Goal: Task Accomplishment & Management: Manage account settings

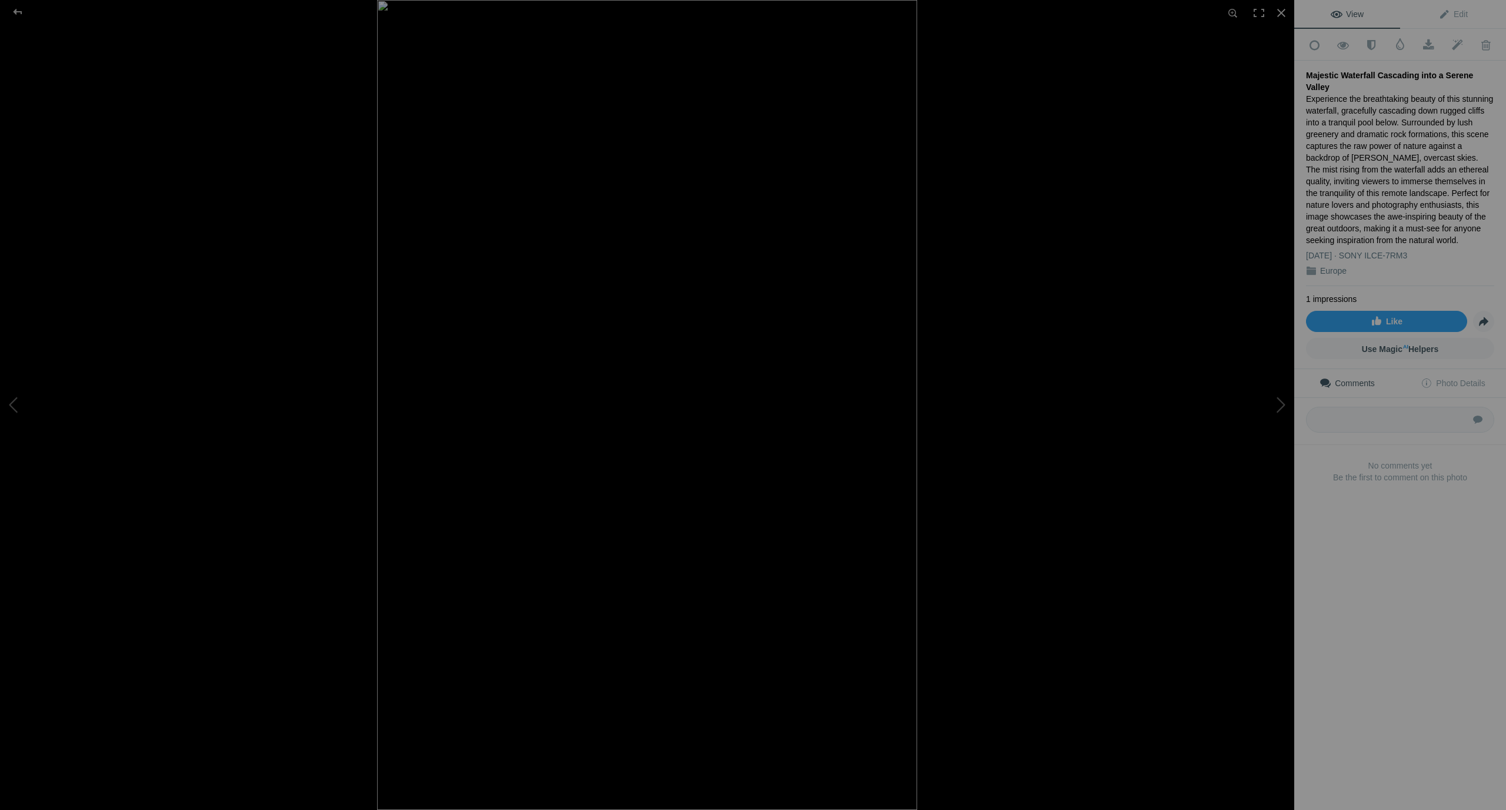
click at [1340, 73] on div "Majestic Waterfall Cascading into a Serene Valley" at bounding box center [1400, 81] width 188 height 24
click at [1339, 74] on div "Majestic Waterfall Cascading into a Serene Valley" at bounding box center [1400, 81] width 188 height 24
click at [1449, 11] on span "Edit" at bounding box center [1453, 13] width 29 height 9
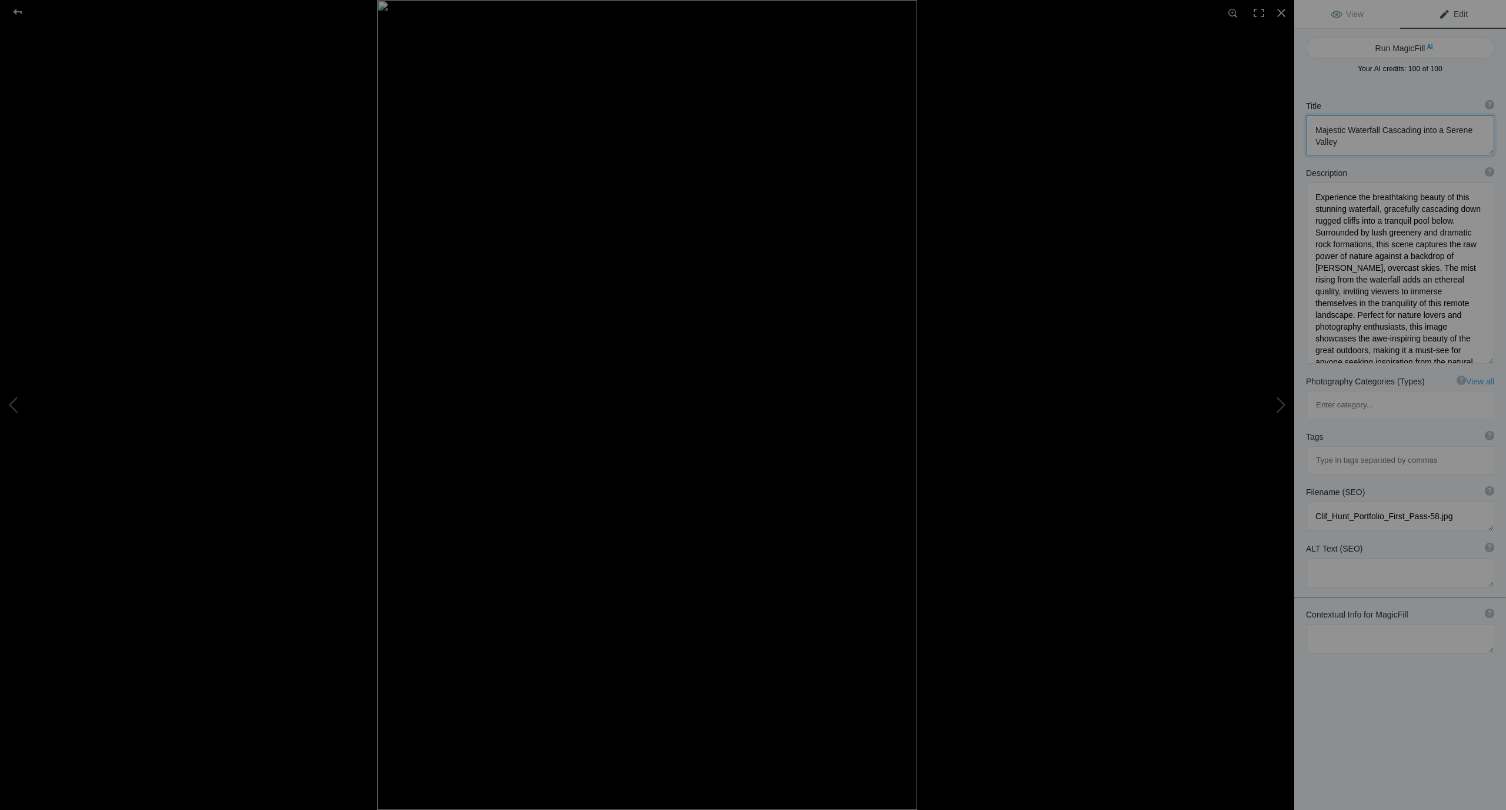
click at [1349, 129] on textarea at bounding box center [1400, 135] width 188 height 40
type textarea "Majestic Haifoss Waterfall Cascading into a Serene Valley"
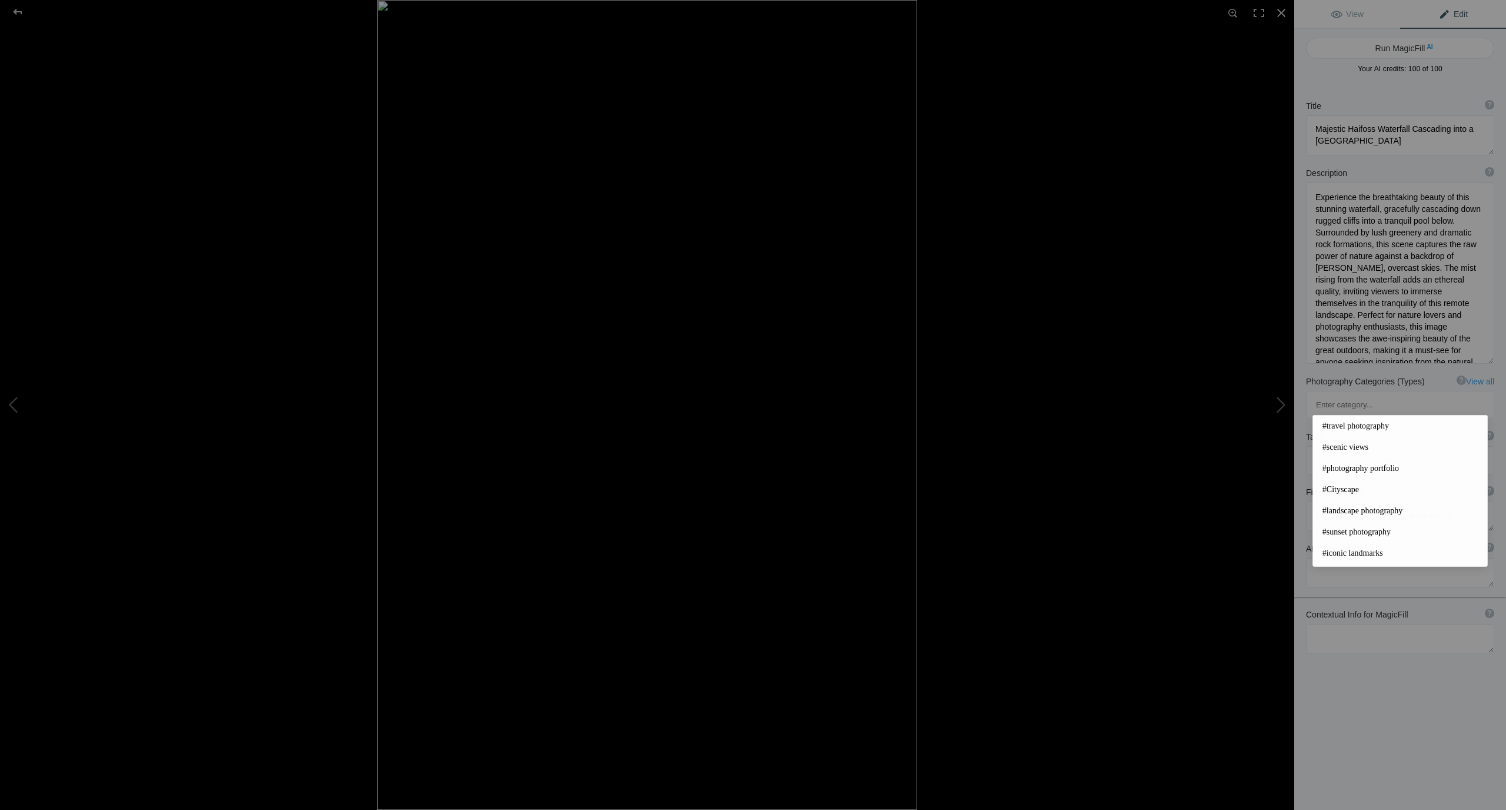
click at [1357, 450] on input at bounding box center [1400, 460] width 175 height 21
click at [1358, 422] on span "#travel photography" at bounding box center [1400, 426] width 155 height 12
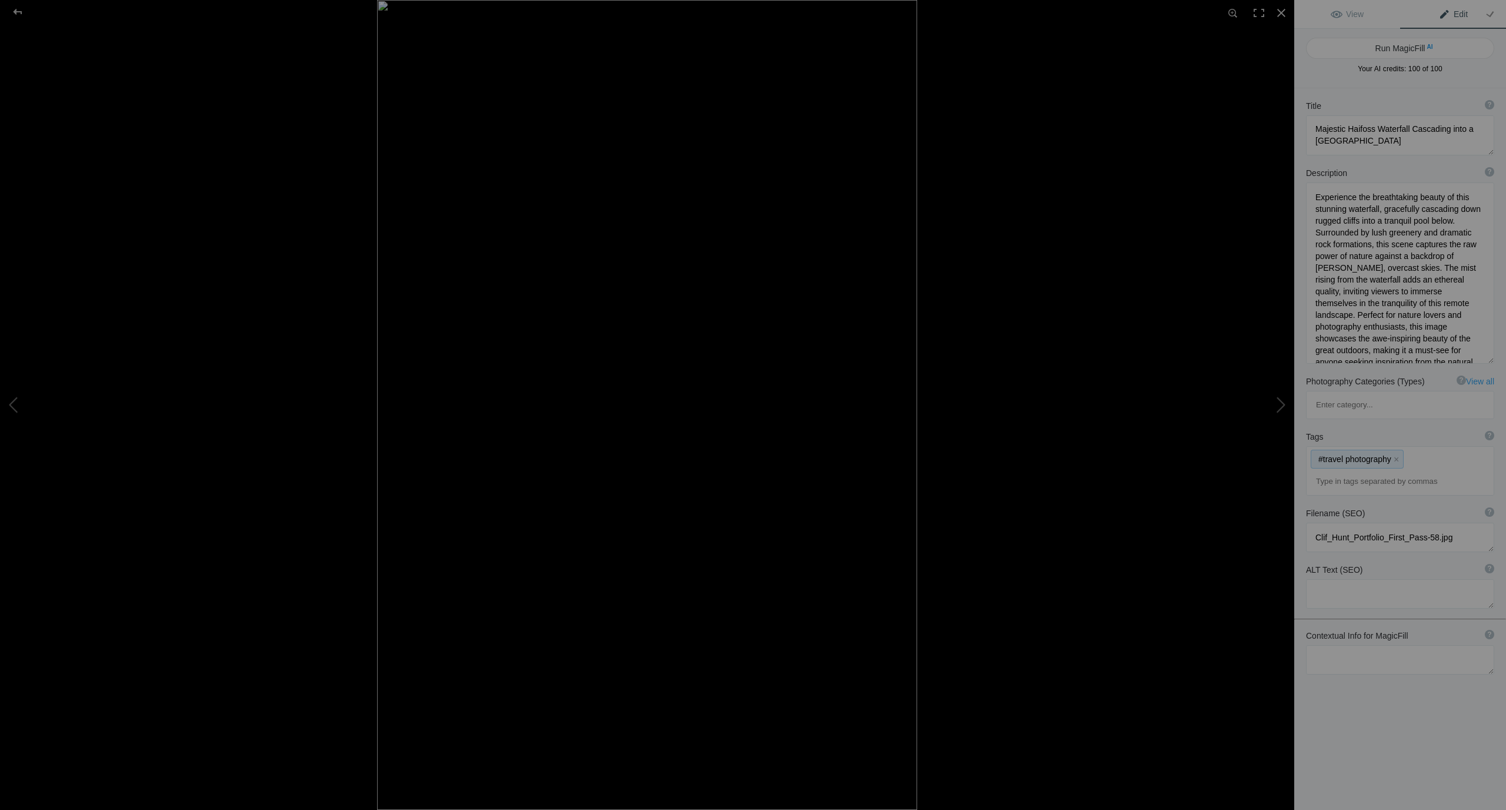
click at [1422, 447] on div "#travel photography x" at bounding box center [1400, 471] width 187 height 48
drag, startPoint x: 1433, startPoint y: 482, endPoint x: 1317, endPoint y: 485, distance: 116.5
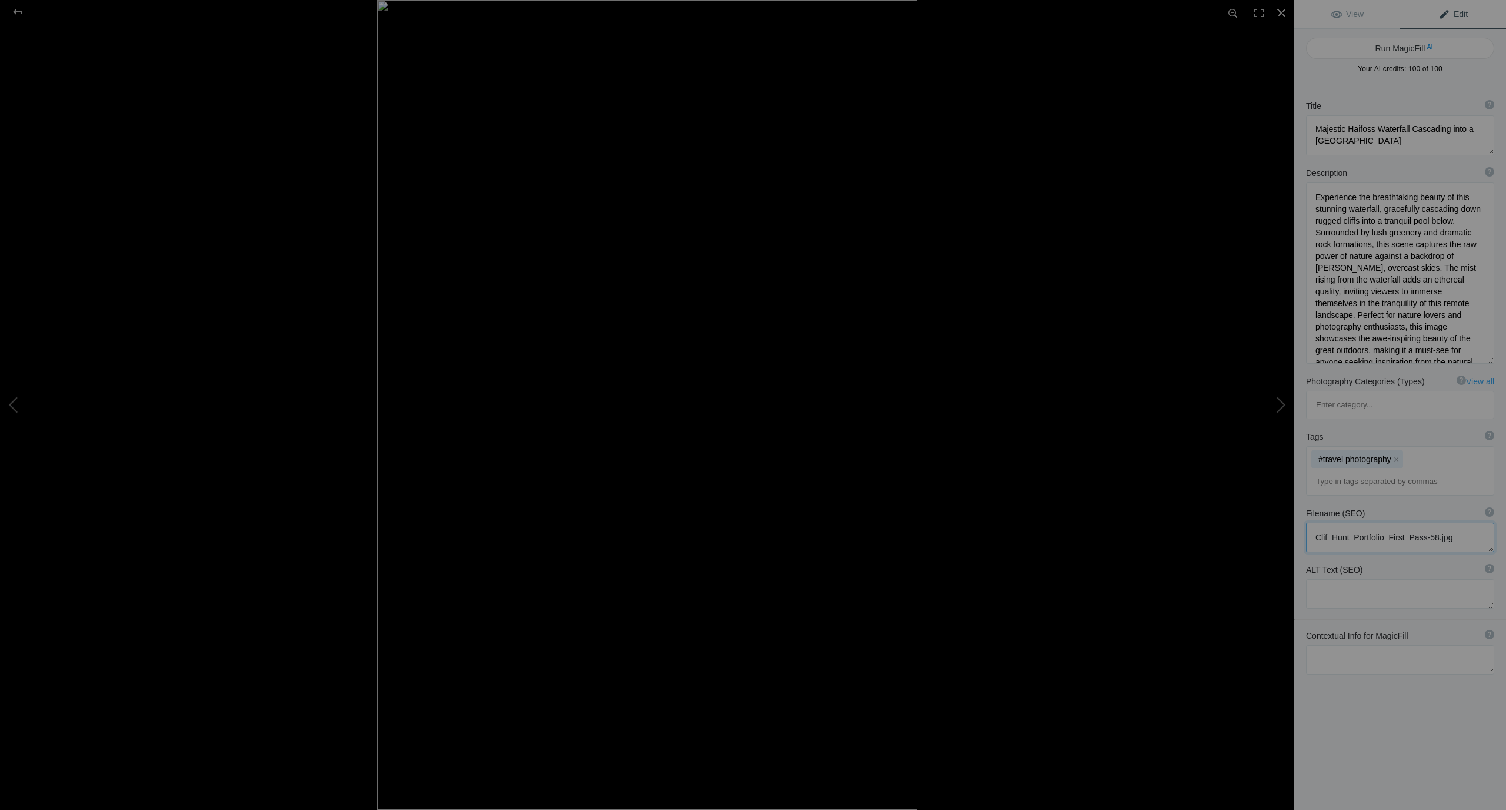
click at [1317, 522] on textarea at bounding box center [1400, 536] width 188 height 29
type textarea "Haifoss Waterfall Iceland.jpg"
click at [1356, 578] on div "Title ? Photo title is one of the highest used Search Engine ranking criteria a…" at bounding box center [1400, 493] width 212 height 810
click at [1348, 655] on textarea at bounding box center [1400, 669] width 188 height 29
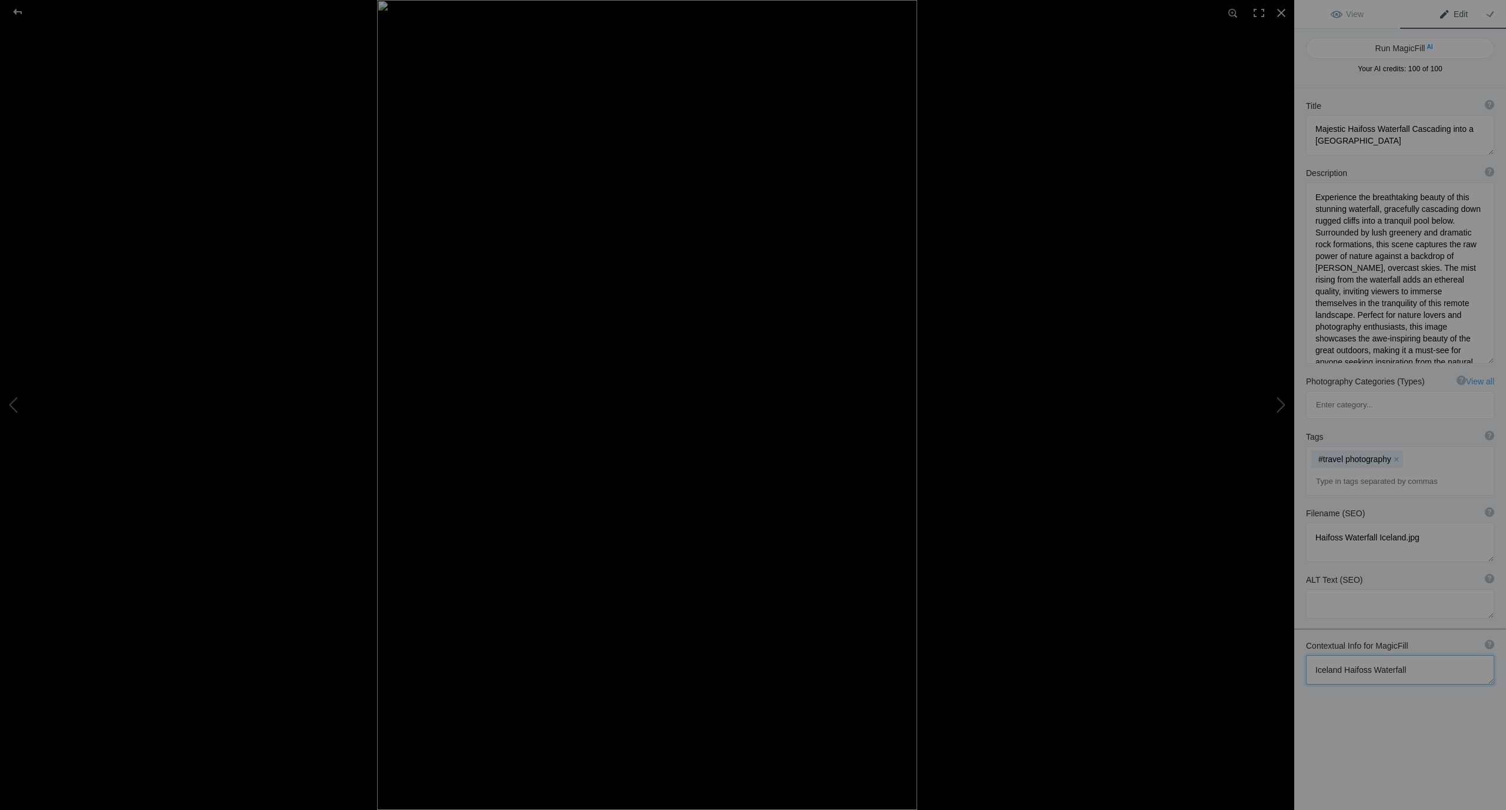
type textarea "Iceland Haifoss Waterfall"
click at [1409, 574] on div "Title ? Photo title is one of the highest used Search Engine ranking criteria a…" at bounding box center [1400, 493] width 212 height 810
click at [1432, 447] on div "#travel photography x" at bounding box center [1400, 471] width 187 height 48
click at [1369, 471] on input at bounding box center [1400, 481] width 175 height 21
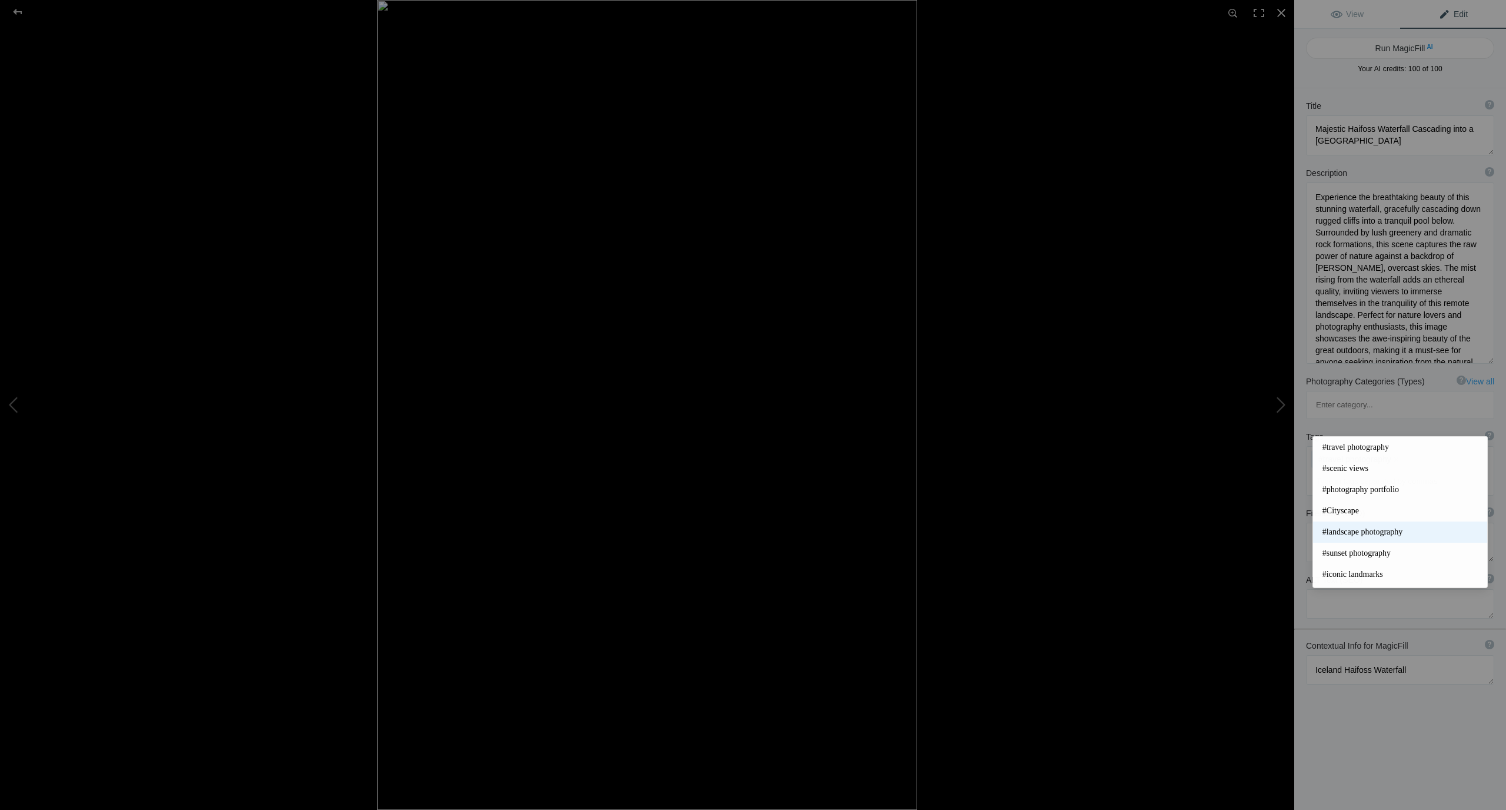
click at [1349, 531] on span "#landscape photography" at bounding box center [1400, 532] width 155 height 12
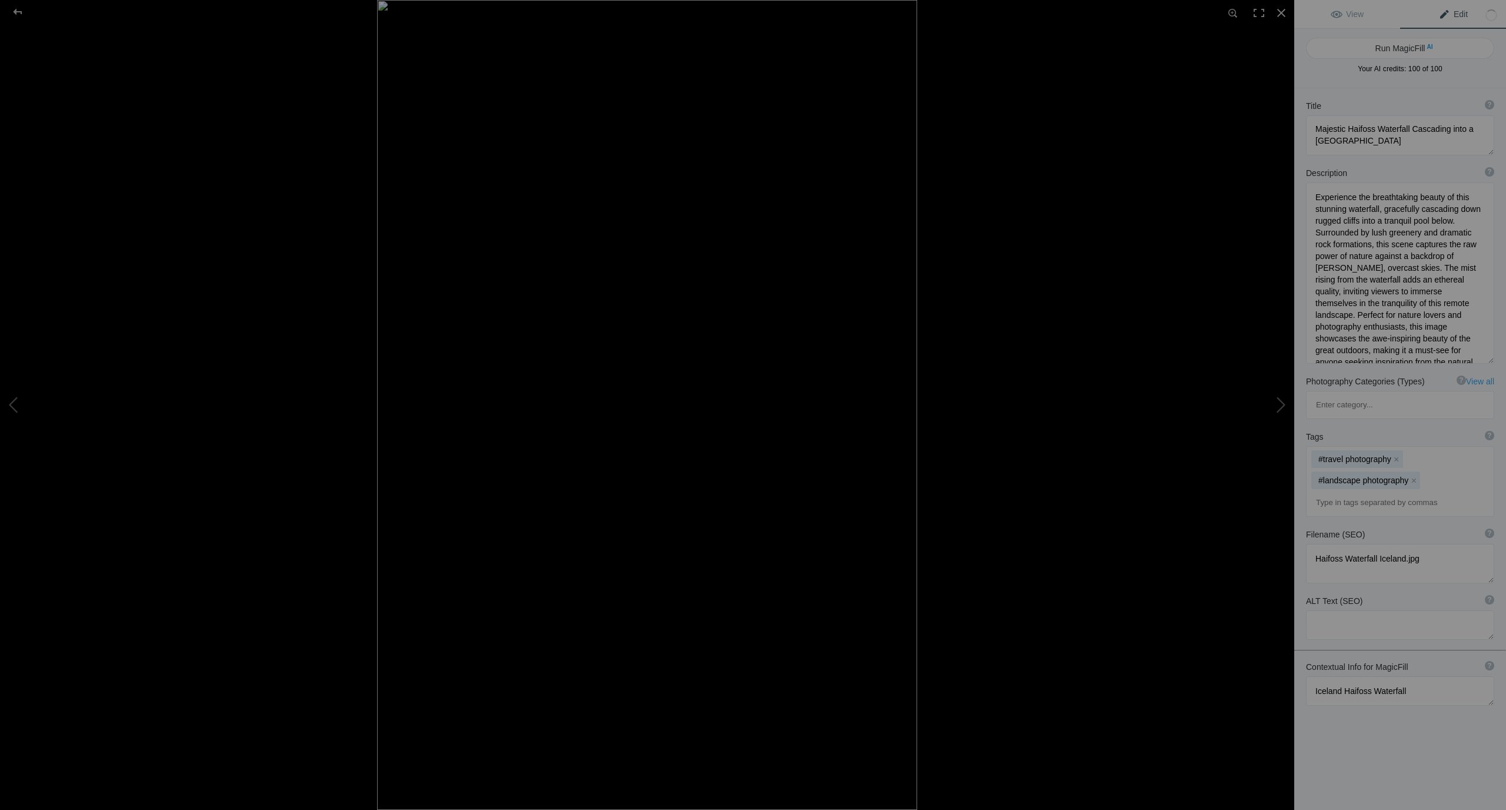
click at [1317, 492] on input at bounding box center [1400, 502] width 175 height 21
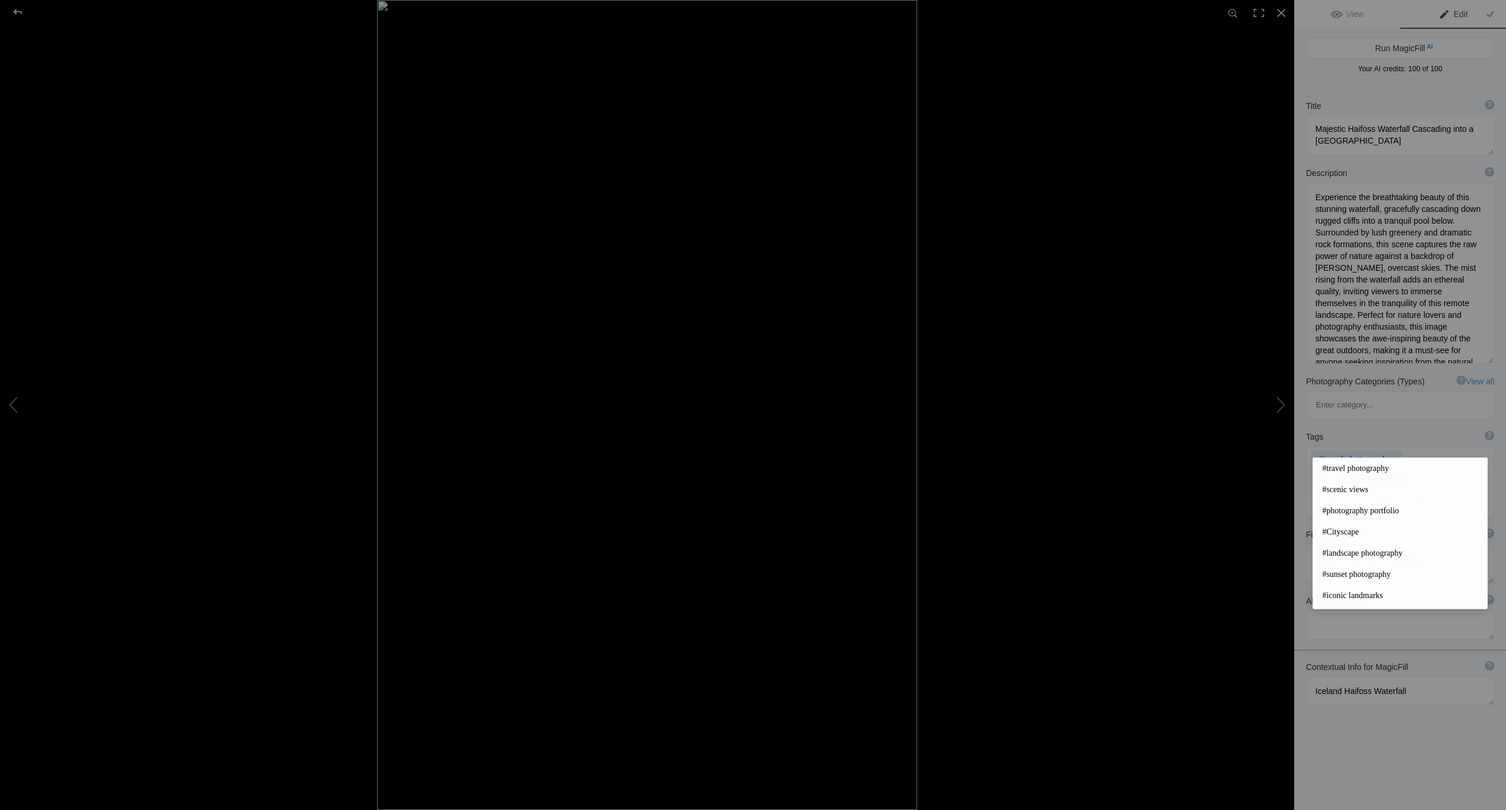
click at [1350, 594] on span "#iconic landmarks" at bounding box center [1400, 596] width 155 height 12
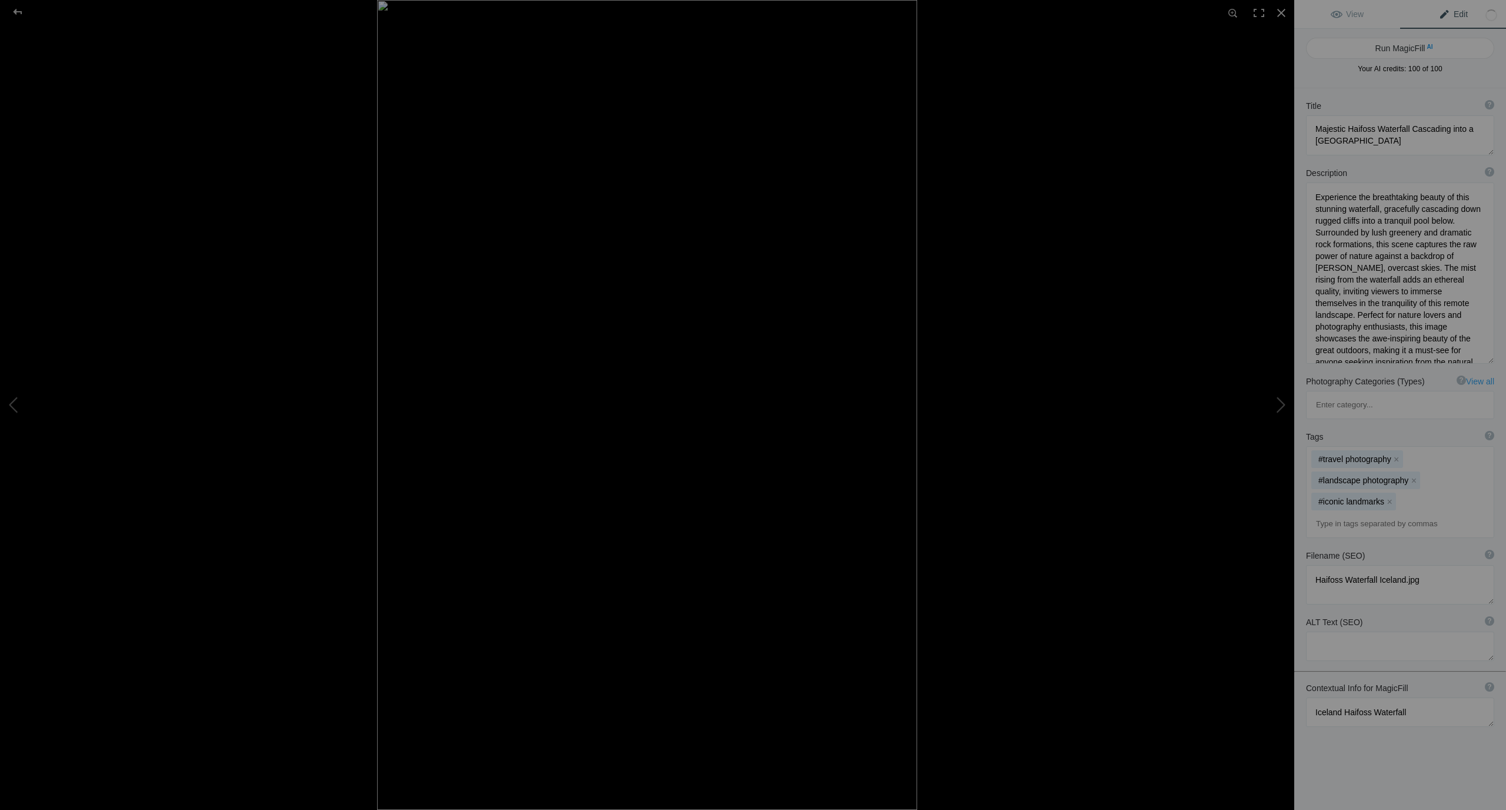
click at [1347, 513] on input at bounding box center [1400, 523] width 175 height 21
type input "#Iceland Photography"
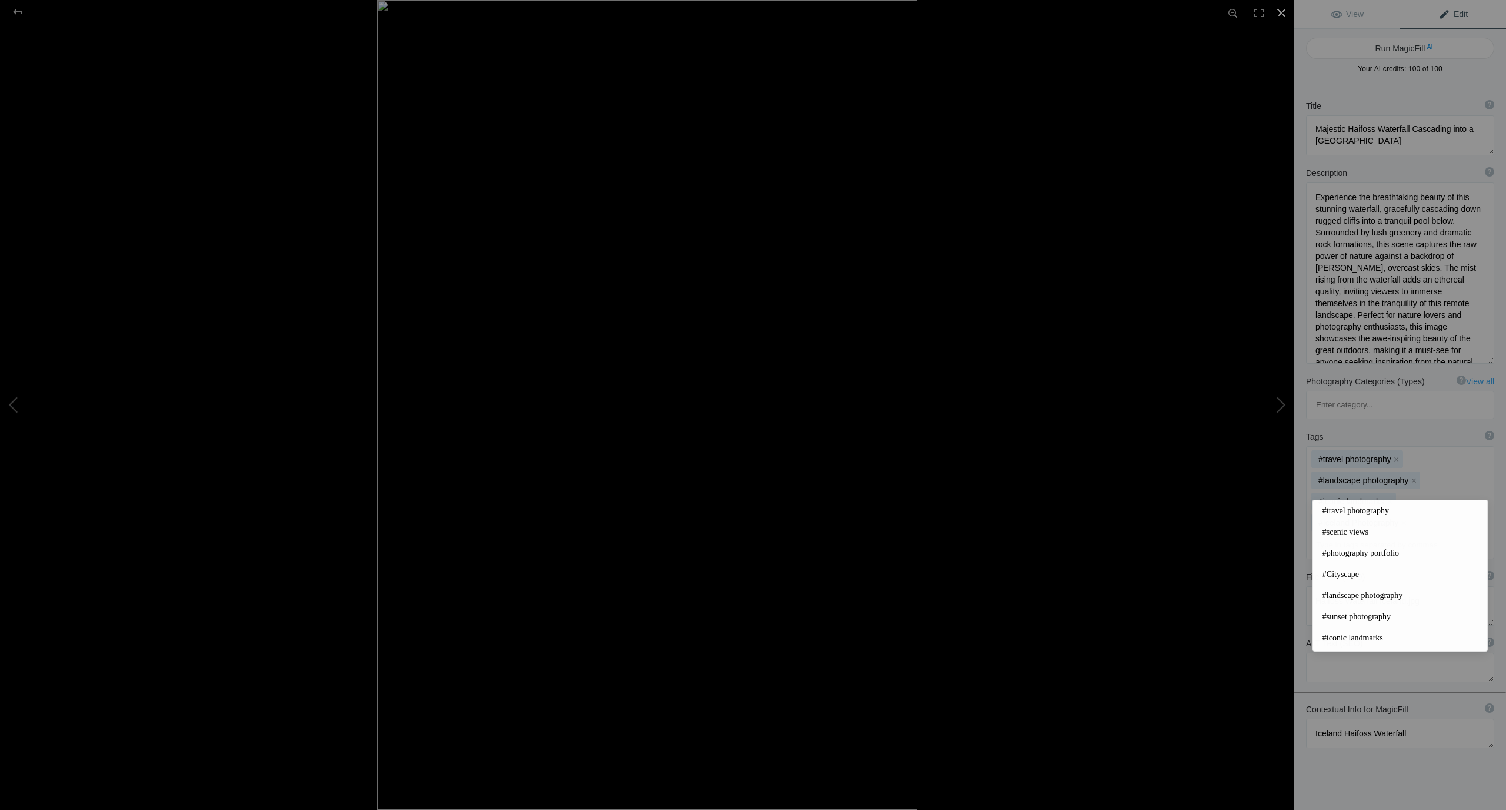
click at [1283, 12] on div at bounding box center [1282, 13] width 26 height 26
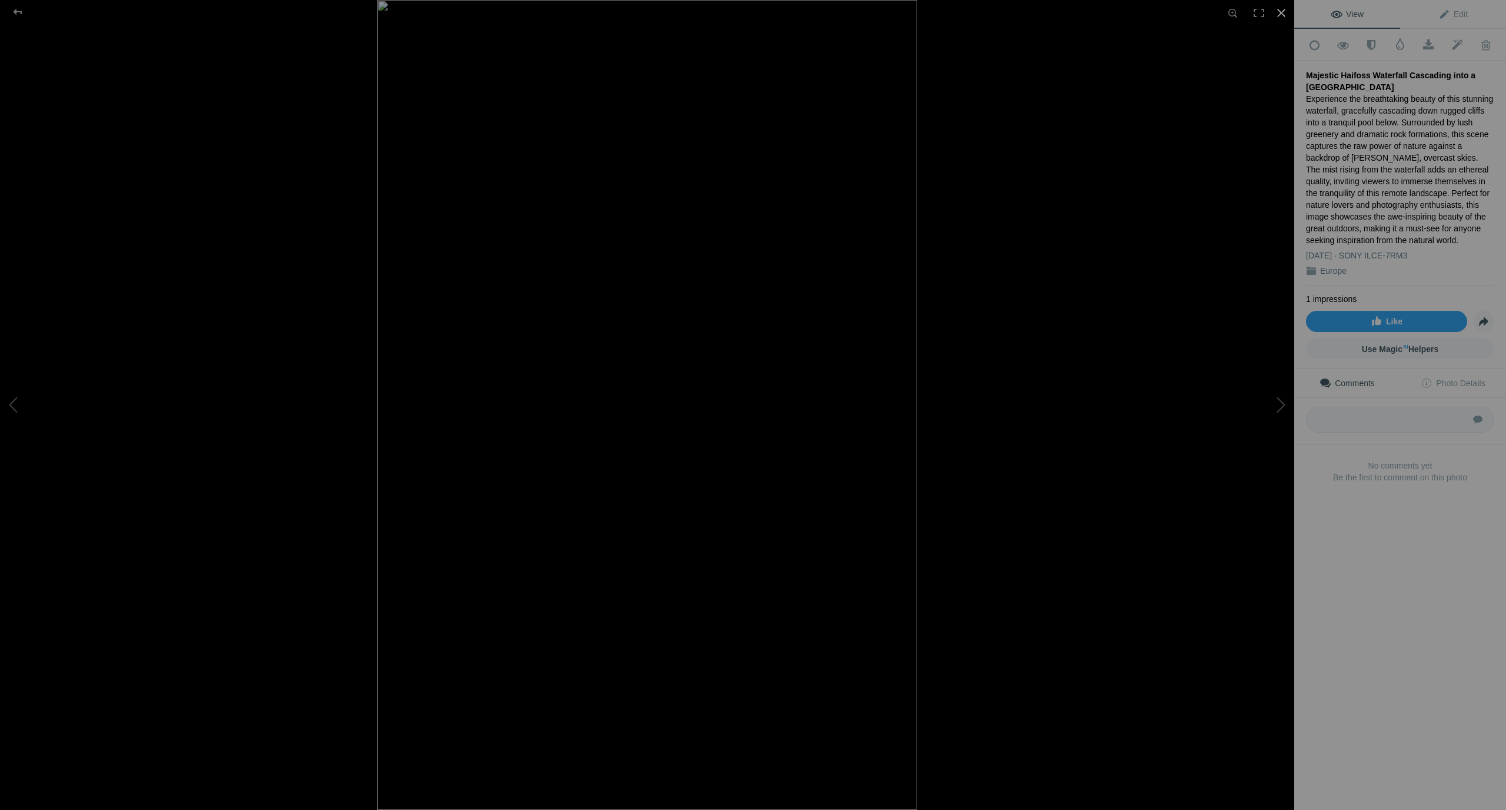
click at [1280, 12] on div at bounding box center [1282, 13] width 26 height 26
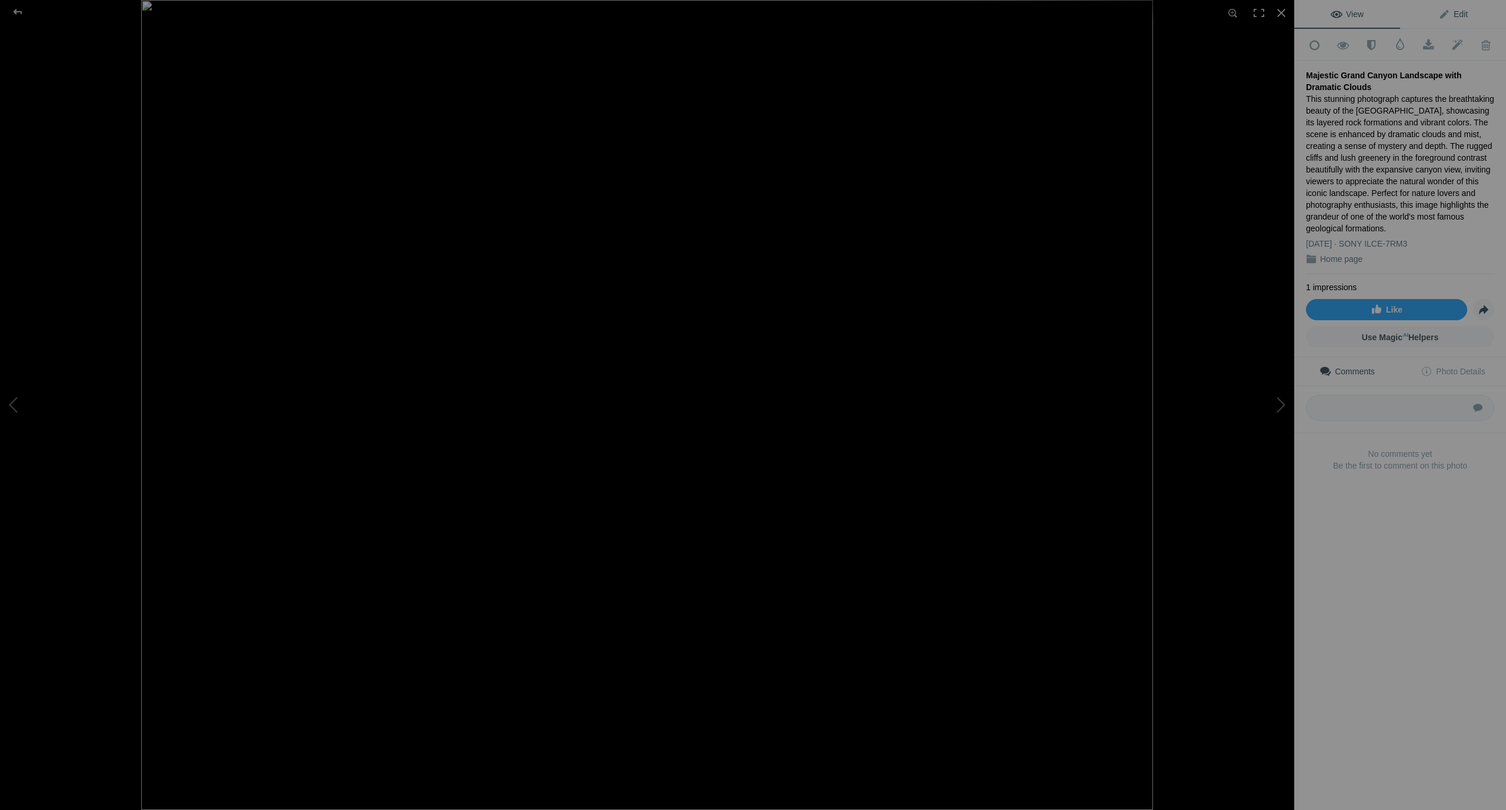
click at [1459, 14] on span "Edit" at bounding box center [1453, 13] width 29 height 9
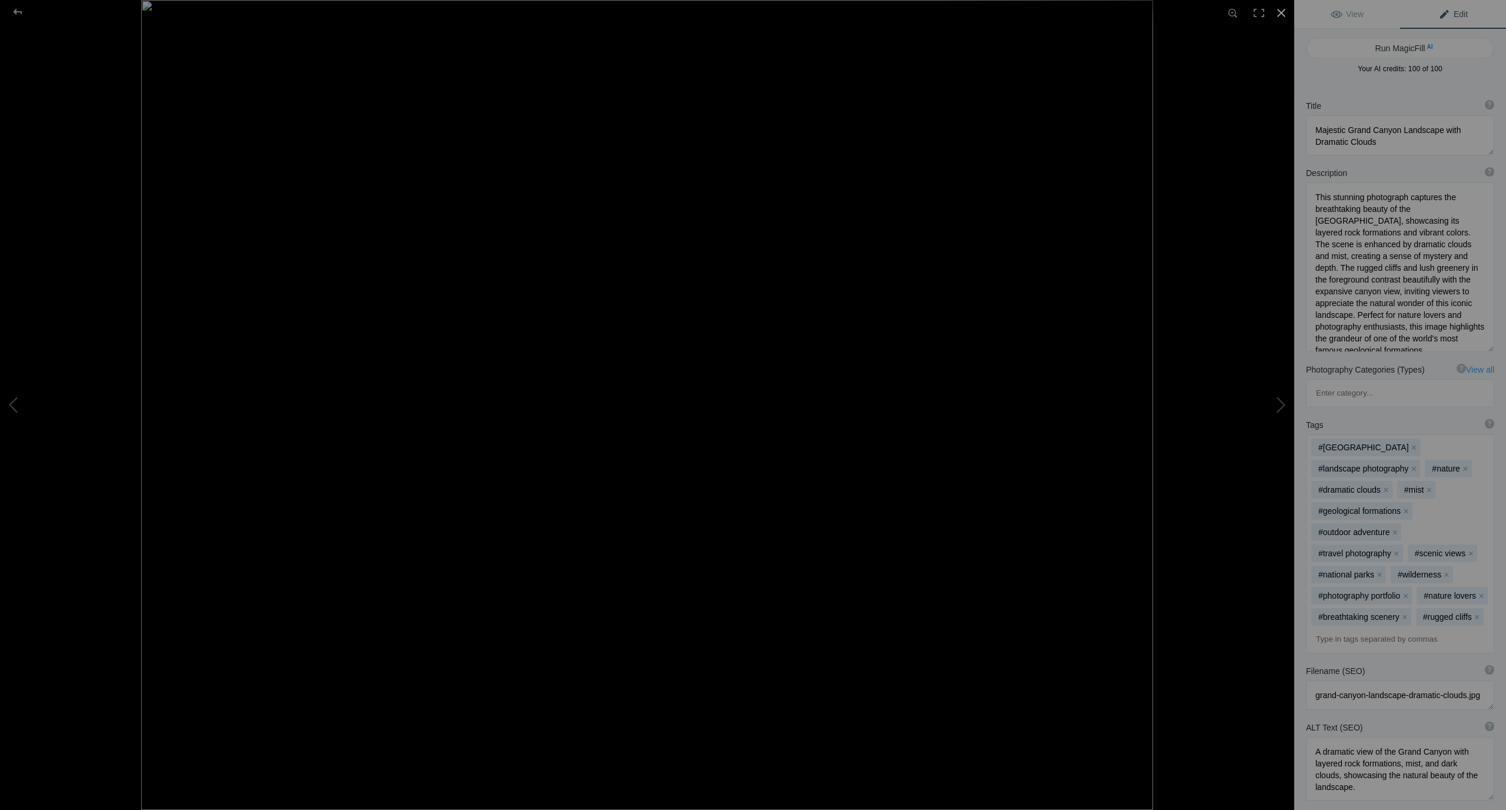
click at [1283, 14] on div at bounding box center [1282, 13] width 26 height 26
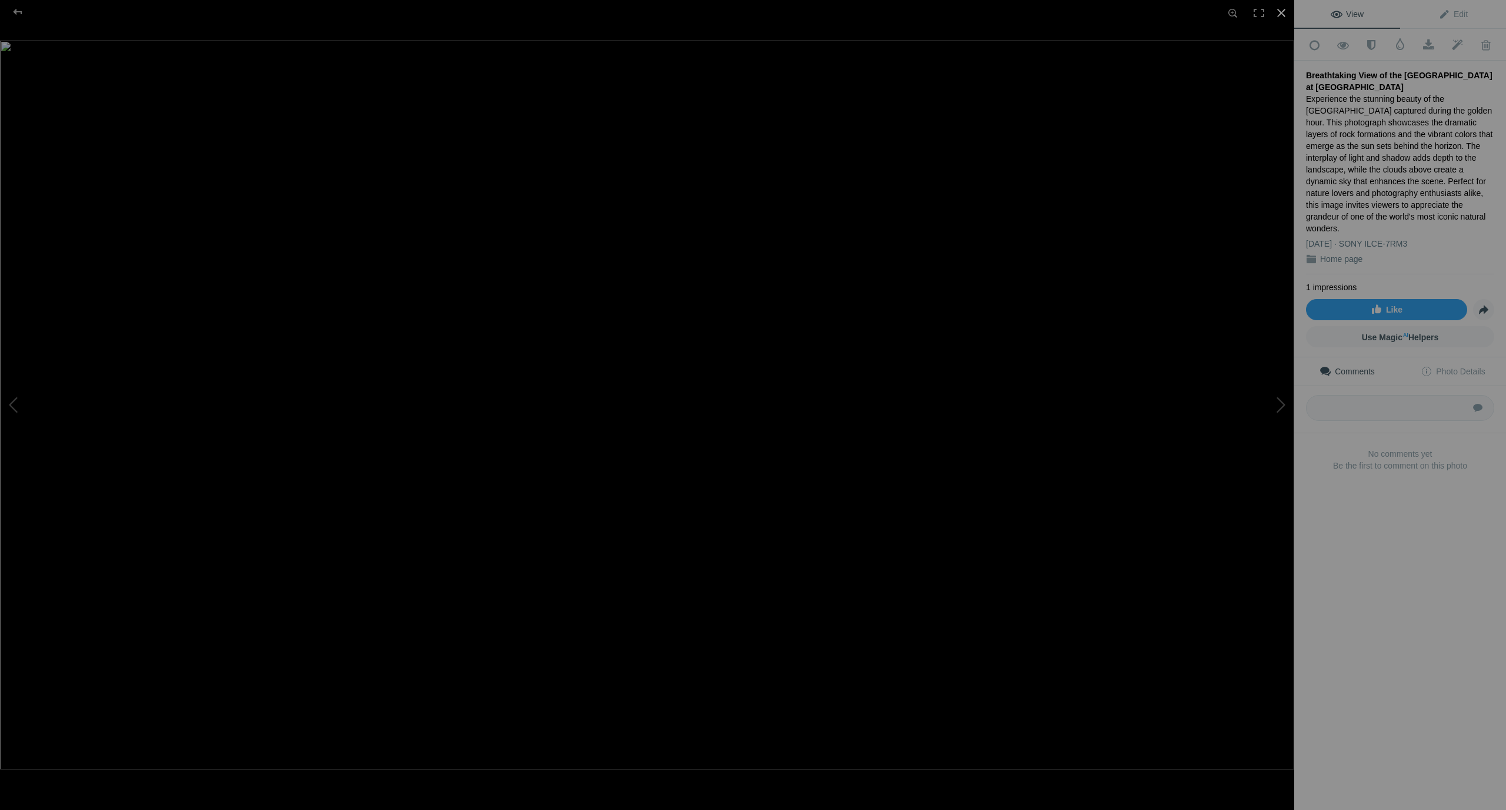
click at [1283, 14] on div at bounding box center [1282, 13] width 26 height 26
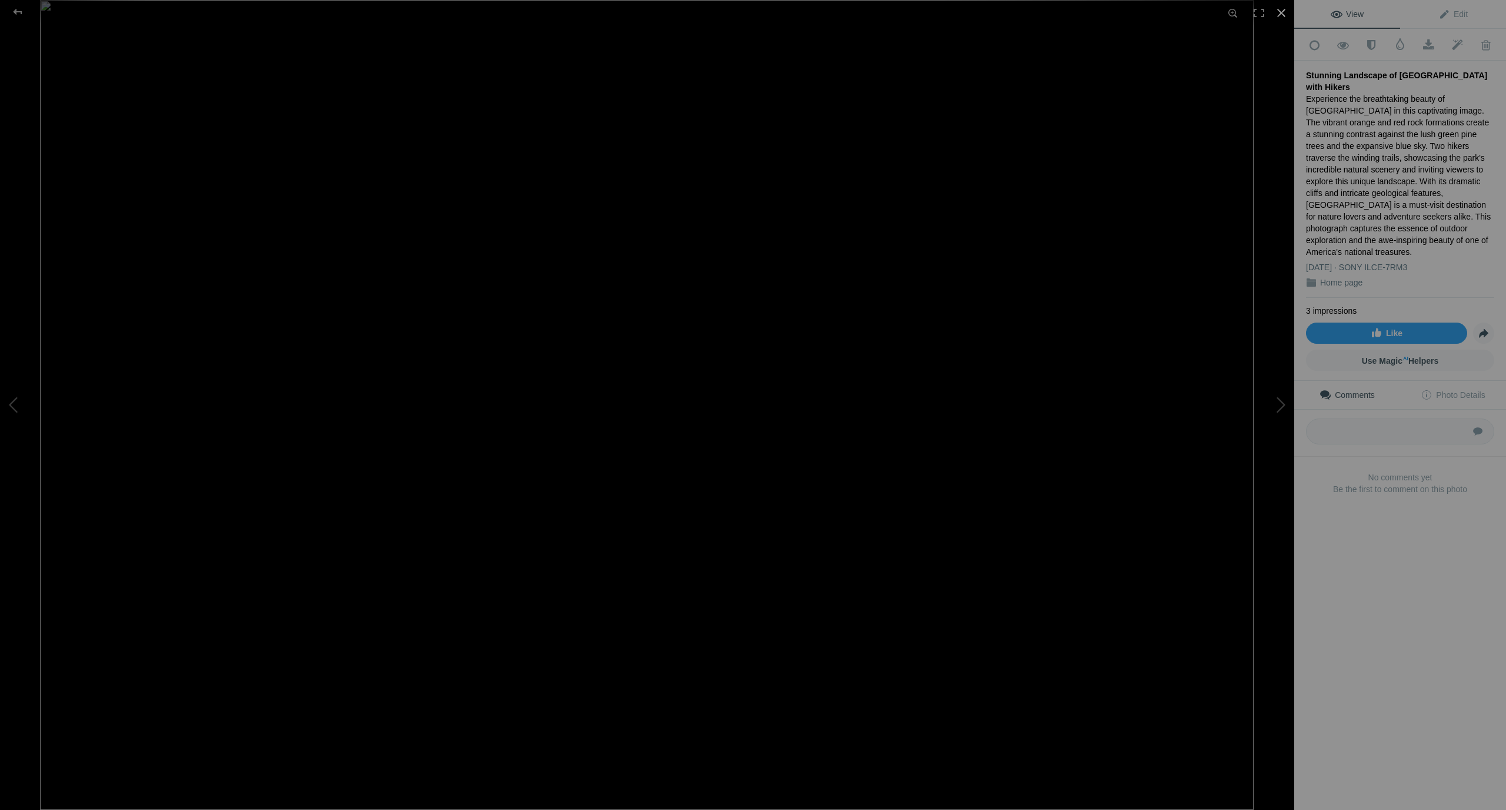
click at [1280, 11] on div at bounding box center [1282, 13] width 26 height 26
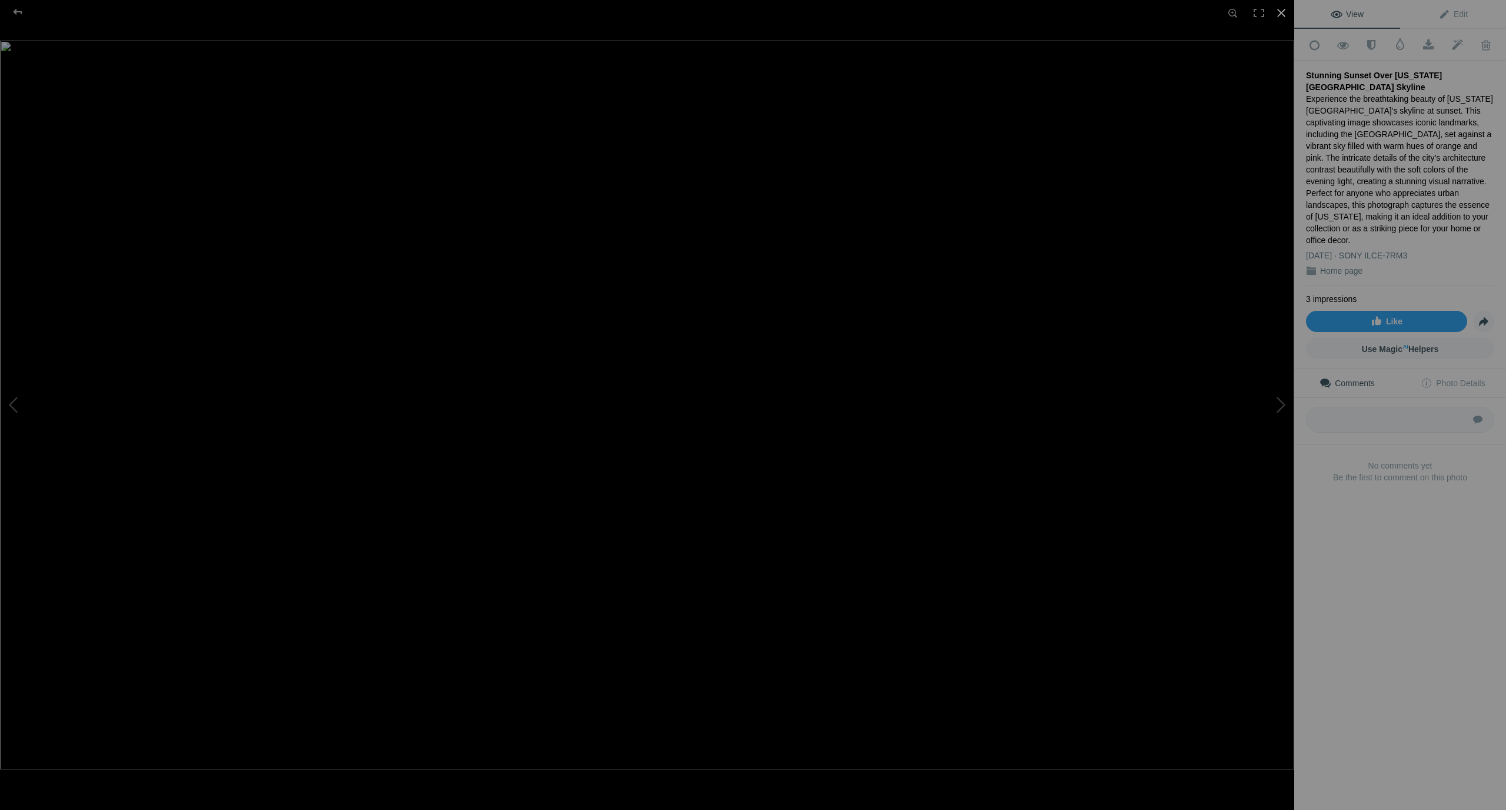
click at [1283, 9] on div at bounding box center [1282, 13] width 26 height 26
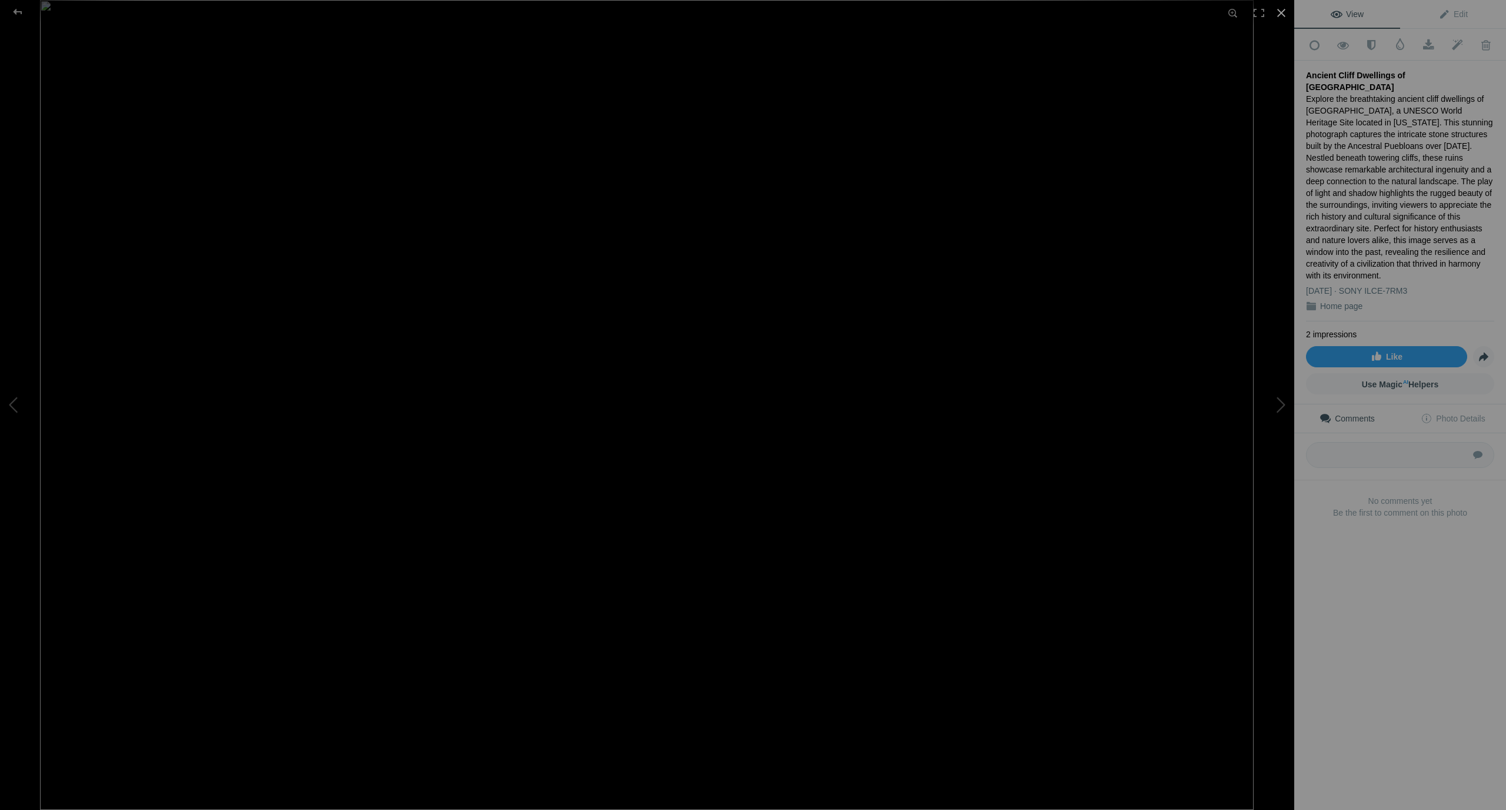
click at [1282, 13] on div at bounding box center [1282, 13] width 26 height 26
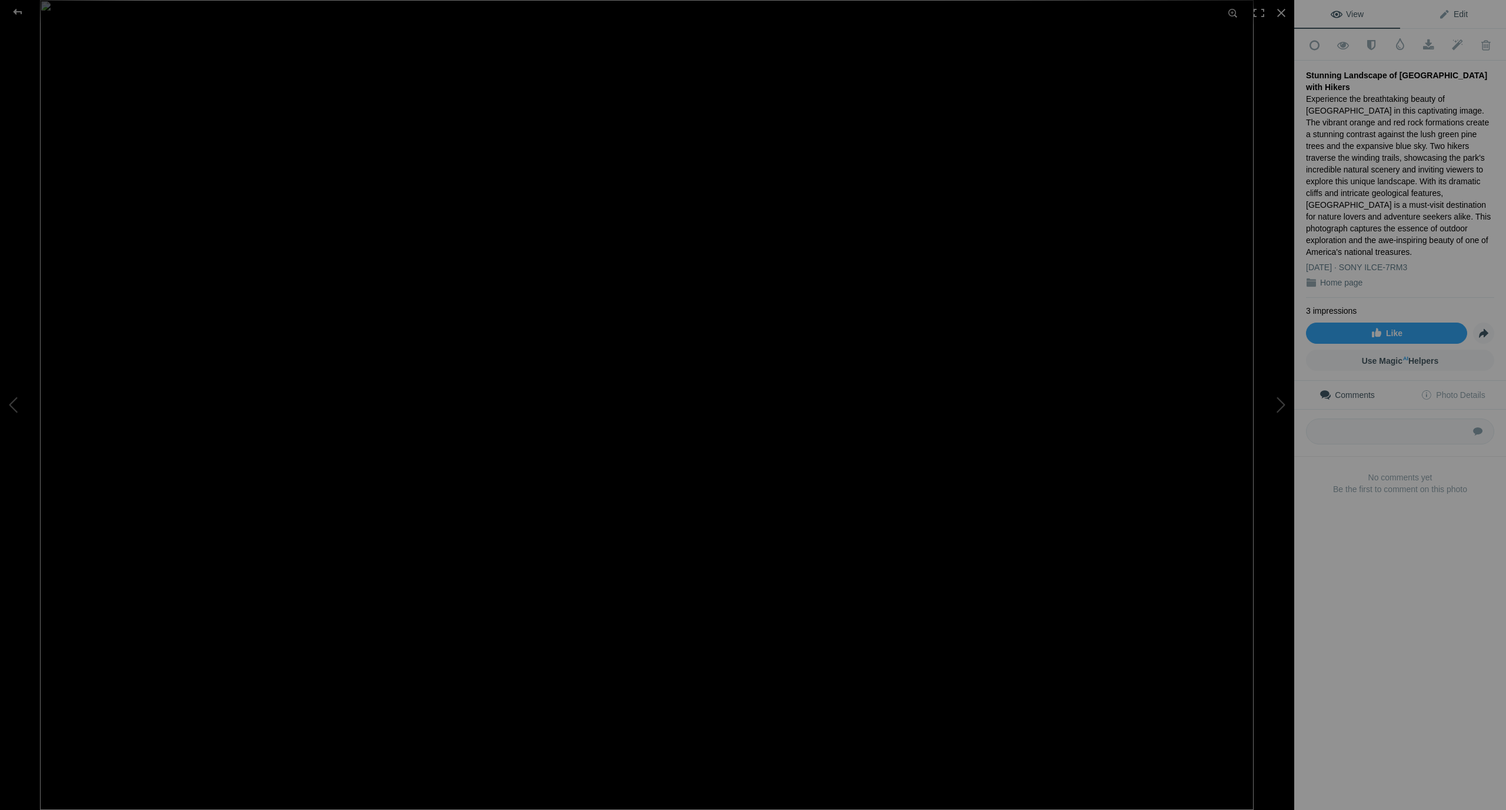
click at [1460, 12] on span "Edit" at bounding box center [1453, 13] width 29 height 9
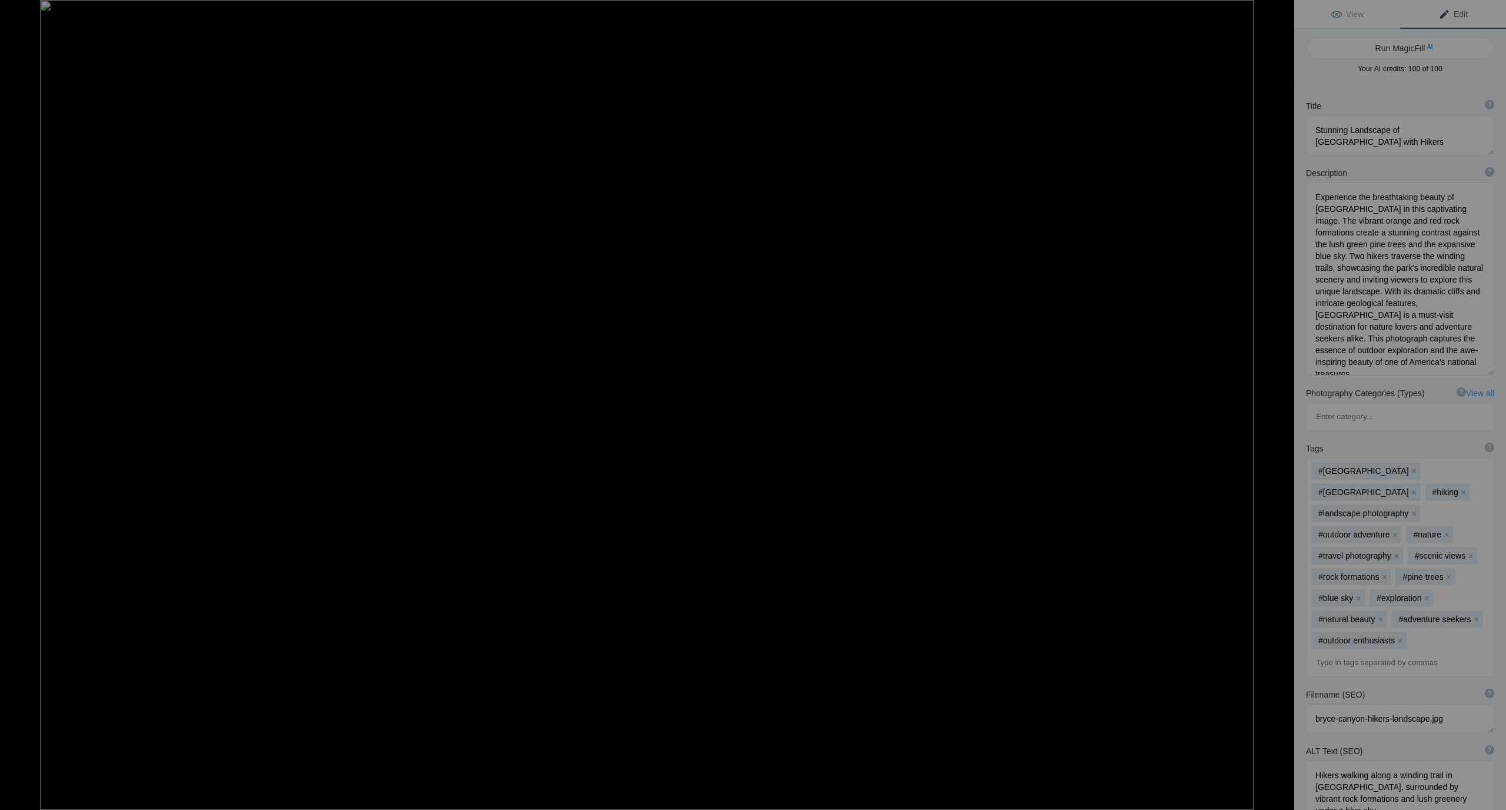
click at [1279, 12] on div at bounding box center [1282, 13] width 26 height 26
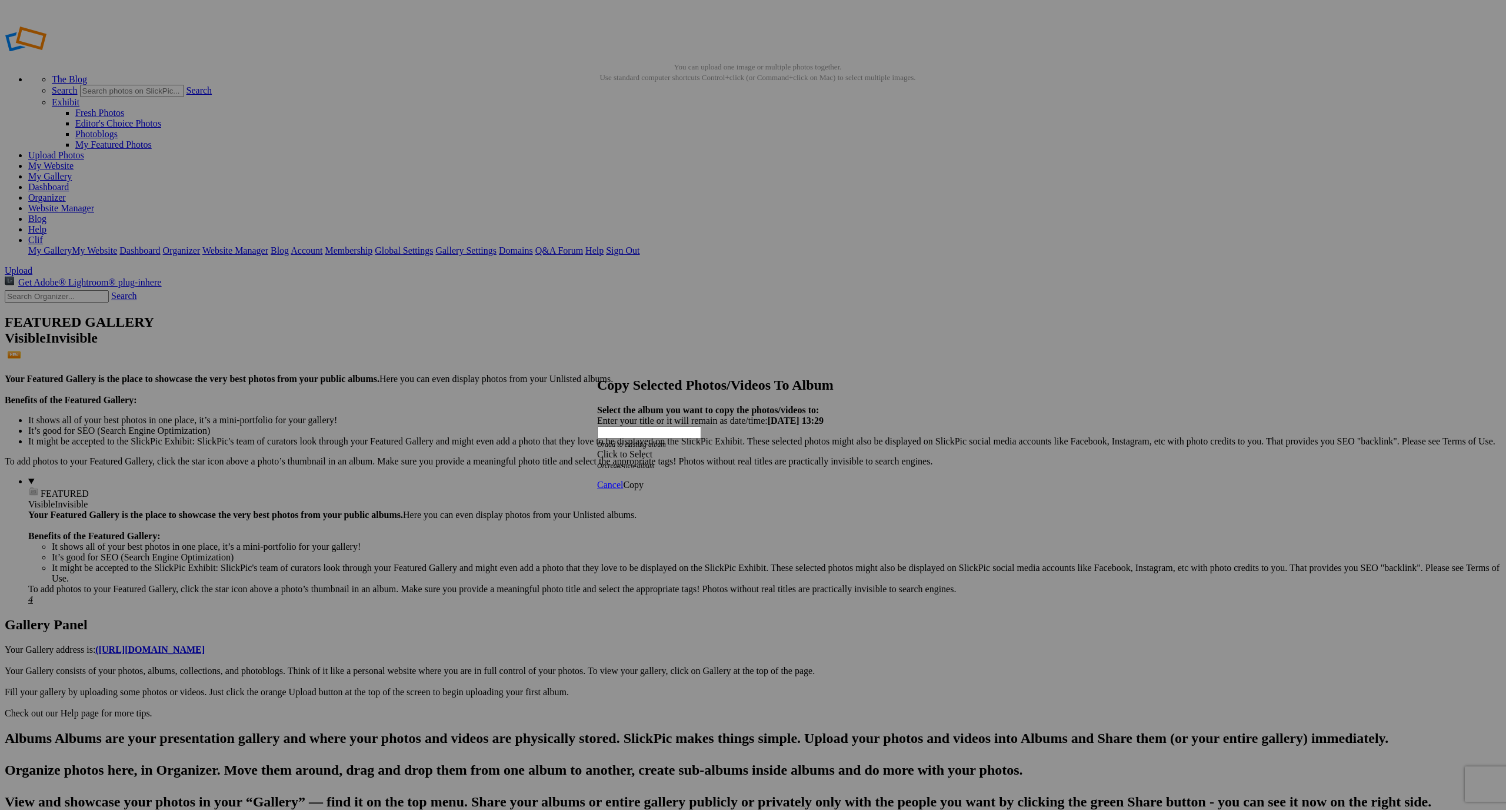
click at [597, 449] on span at bounding box center [597, 454] width 0 height 10
click at [683, 466] on link "US National Parks" at bounding box center [682, 461] width 70 height 10
click at [644, 480] on span "Copy" at bounding box center [633, 485] width 21 height 10
click at [635, 448] on span "Ok" at bounding box center [629, 443] width 12 height 10
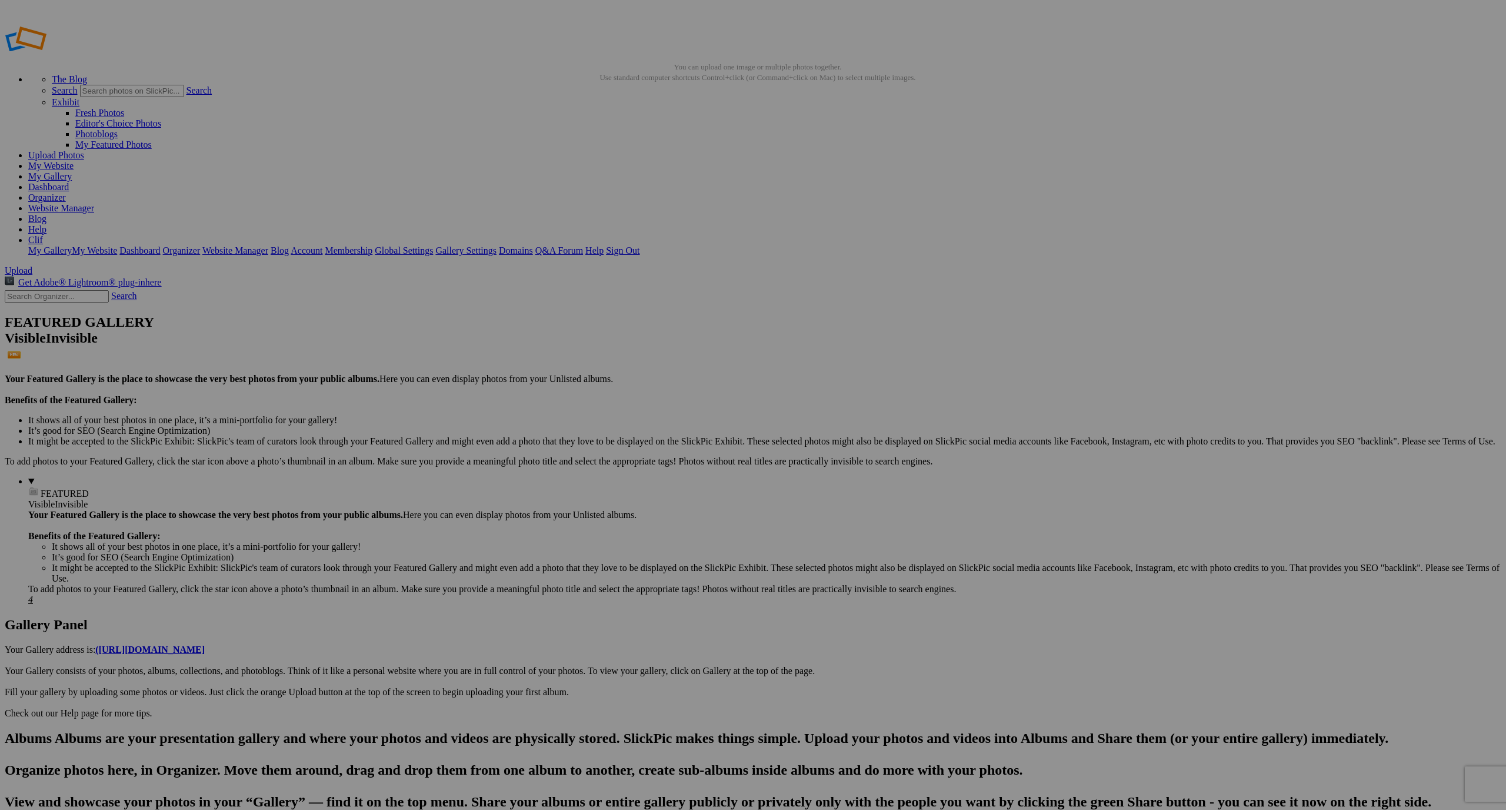
drag, startPoint x: 877, startPoint y: 708, endPoint x: 880, endPoint y: 720, distance: 11.6
